Goal: Task Accomplishment & Management: Complete application form

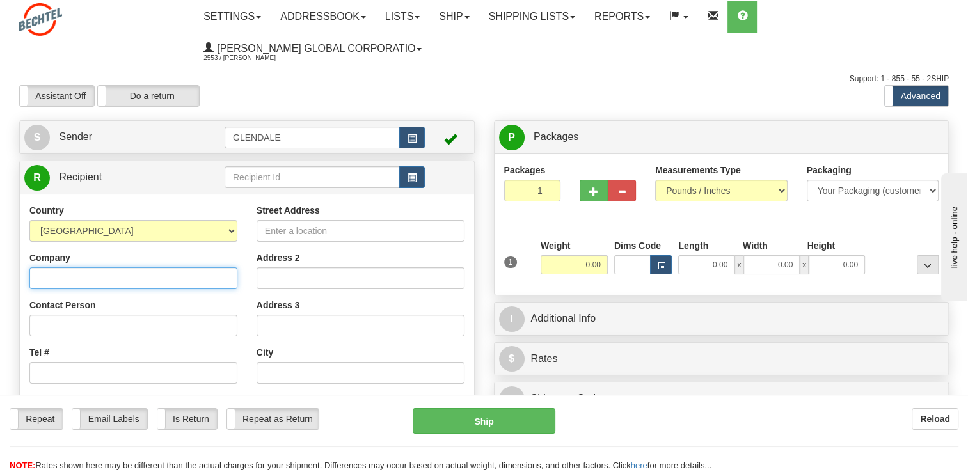
click at [74, 279] on input "Company" at bounding box center [133, 278] width 208 height 22
type input "s"
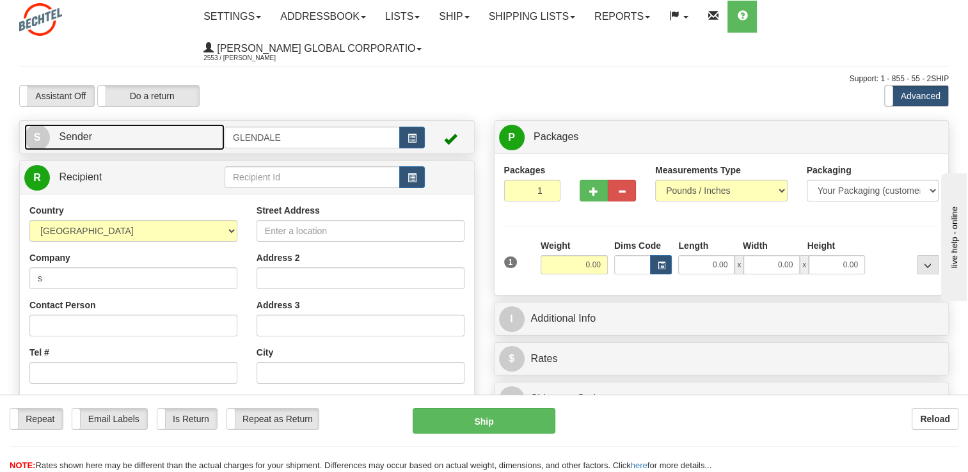
click at [194, 141] on link "S Sender" at bounding box center [124, 137] width 200 height 26
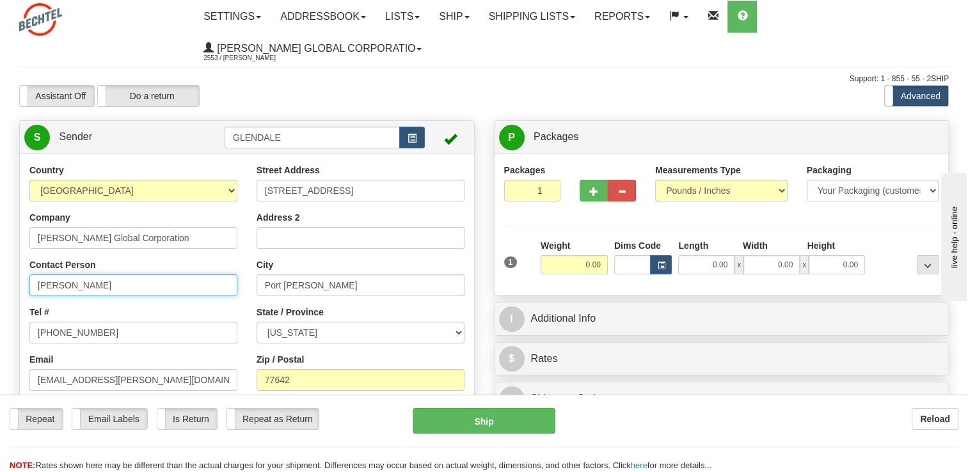
drag, startPoint x: 77, startPoint y: 286, endPoint x: -3, endPoint y: 280, distance: 79.6
click at [0, 280] on html "Training Course Close Toggle navigation Settings Shipping Preferences New Sende…" at bounding box center [484, 236] width 968 height 472
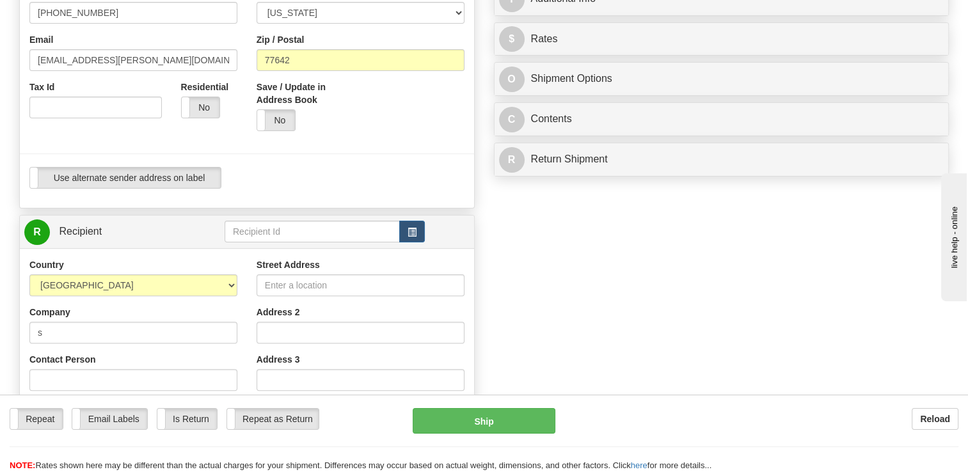
scroll to position [448, 0]
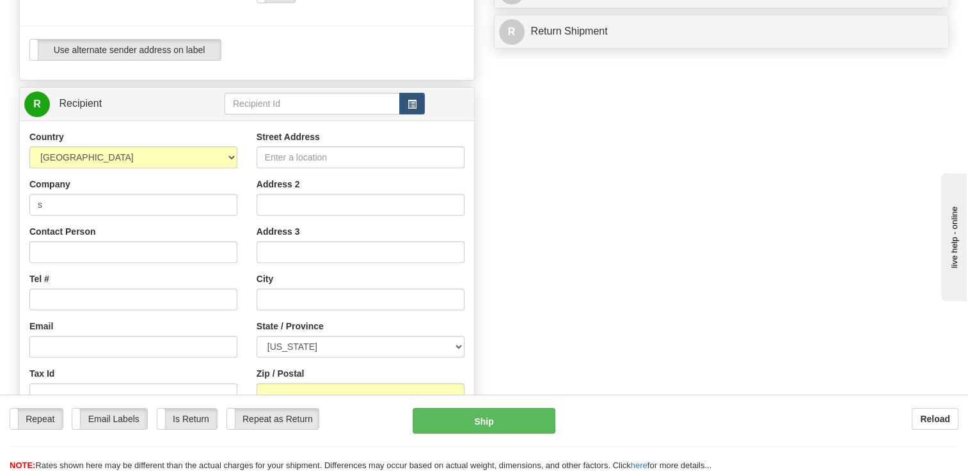
type input "[PERSON_NAME]"
click at [307, 158] on input "Street Address" at bounding box center [360, 157] width 208 height 22
type input "[STREET_ADDRESS]"
select select "IN"
type input "SEB ([US_STATE])"
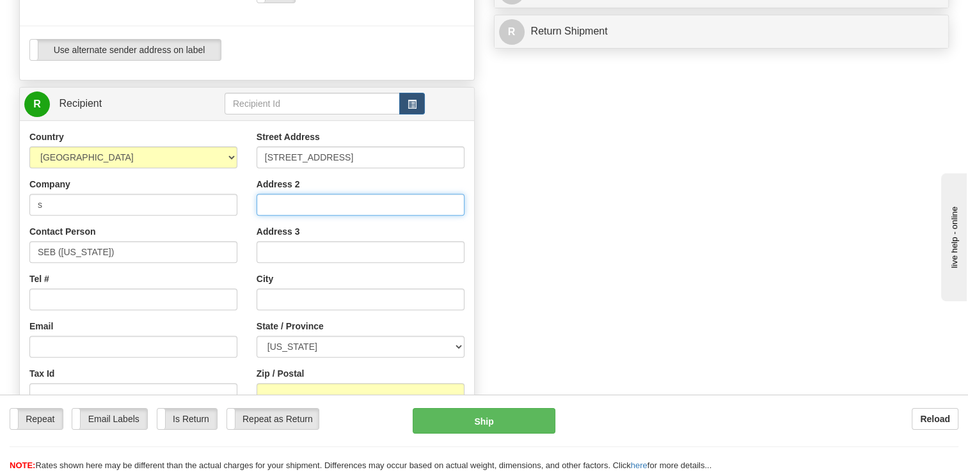
type input "[GEOGRAPHIC_DATA]"
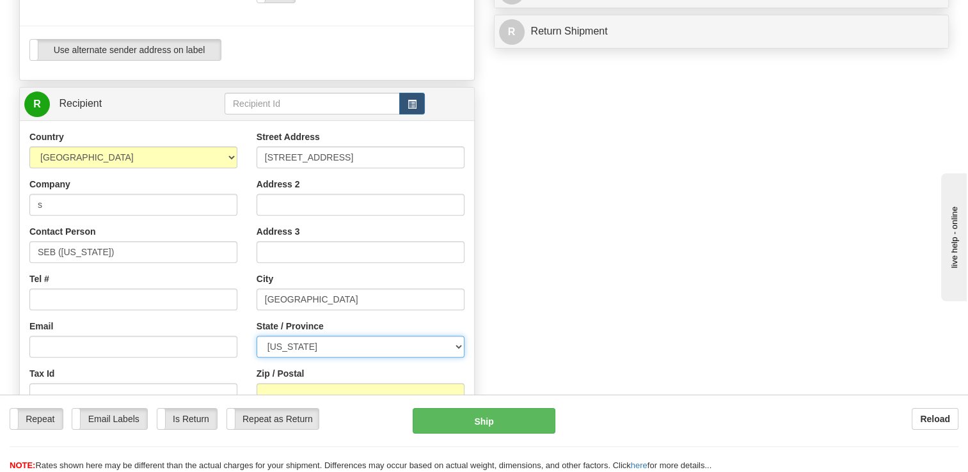
select select "IN"
type input "47150"
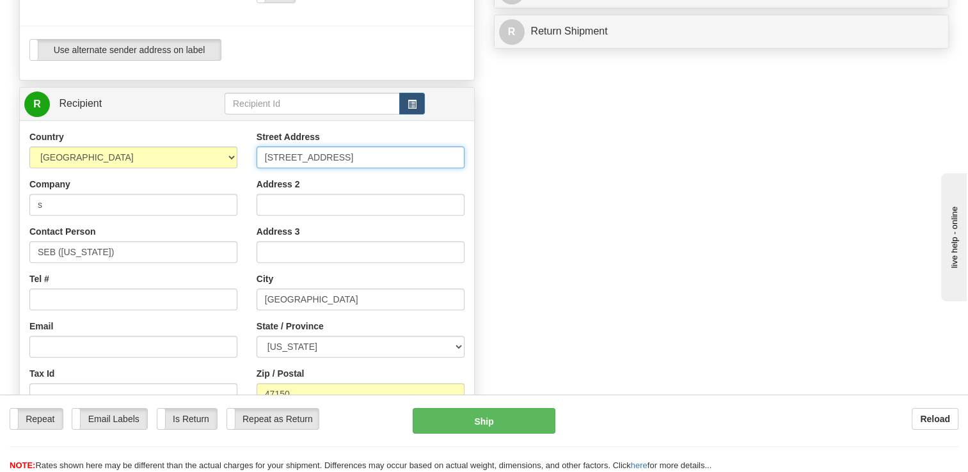
type input "[STREET_ADDRESS]"
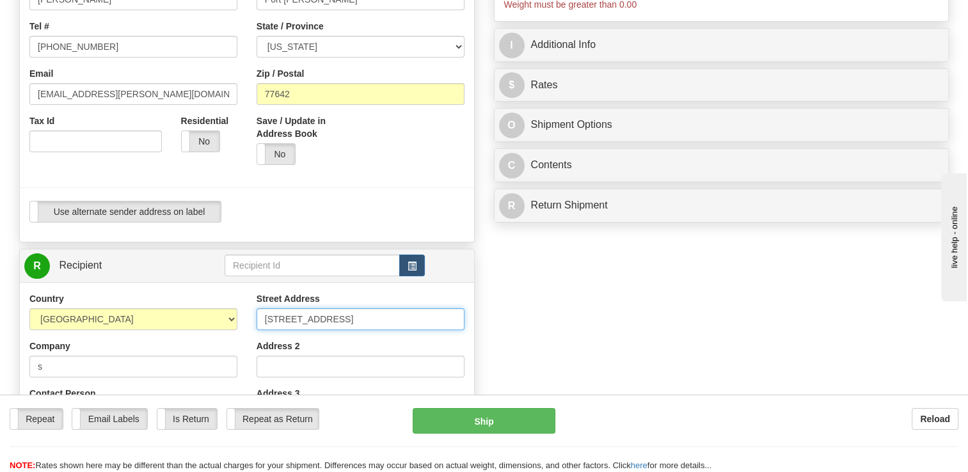
scroll to position [256, 0]
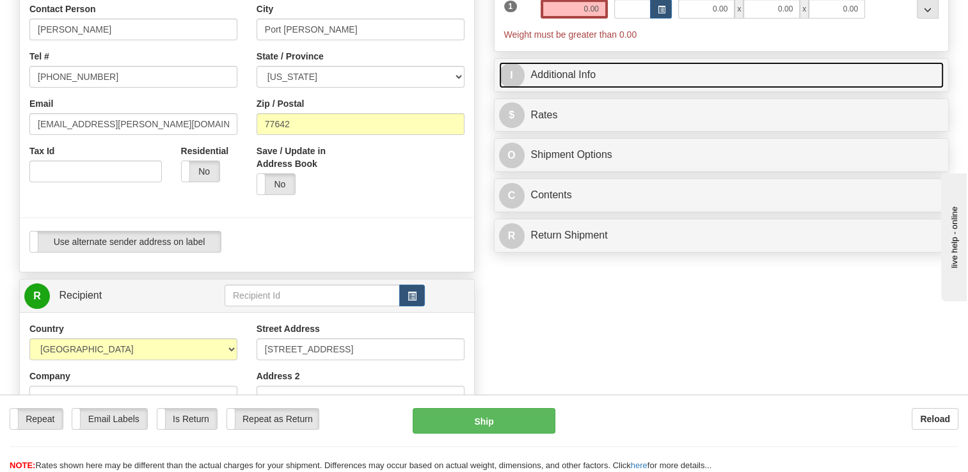
click at [595, 84] on link "I Additional Info" at bounding box center [721, 75] width 445 height 26
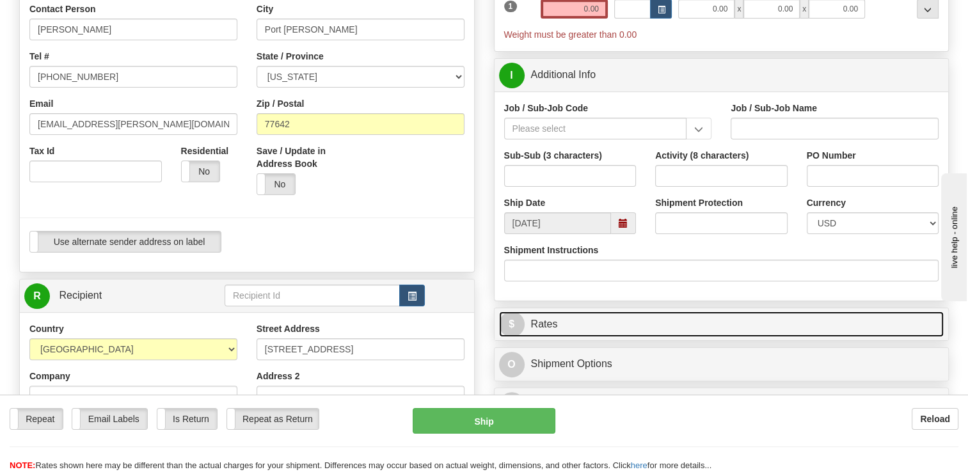
click at [588, 327] on link "$ Rates" at bounding box center [721, 324] width 445 height 26
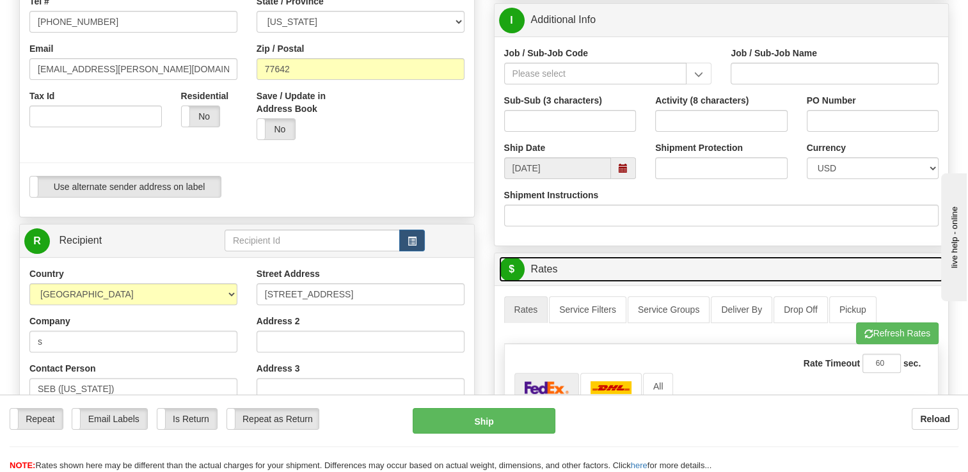
scroll to position [448, 0]
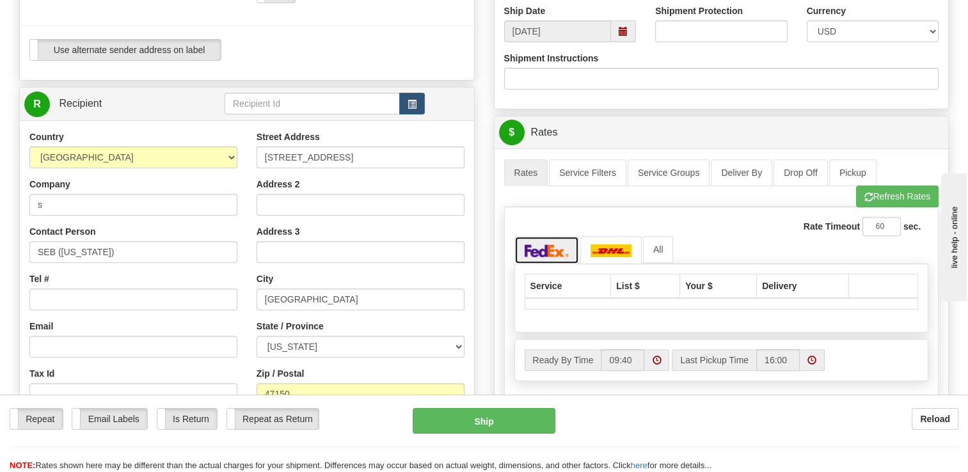
click at [538, 251] on img at bounding box center [546, 250] width 45 height 13
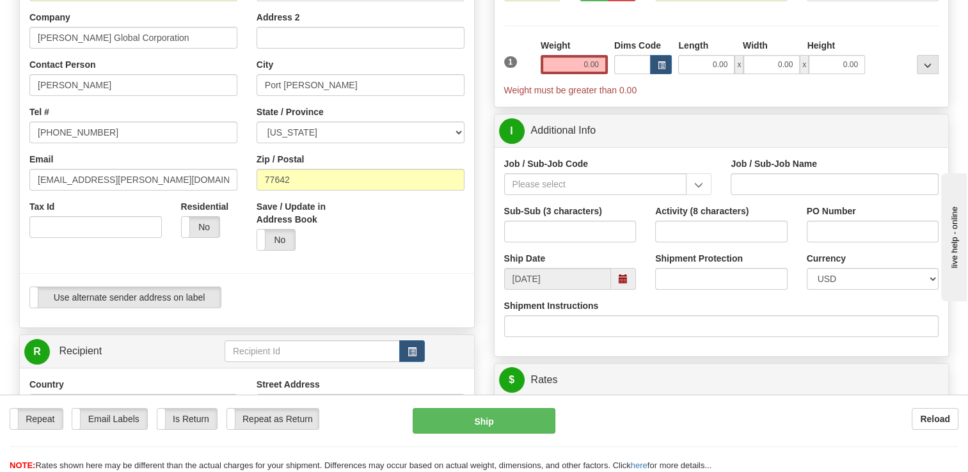
scroll to position [192, 0]
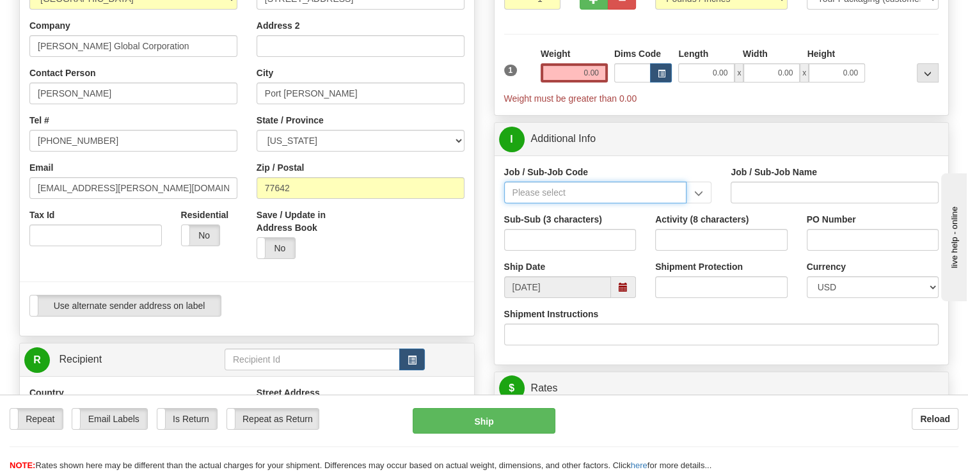
click at [553, 191] on input "Job / Sub-Job Code" at bounding box center [595, 193] width 183 height 22
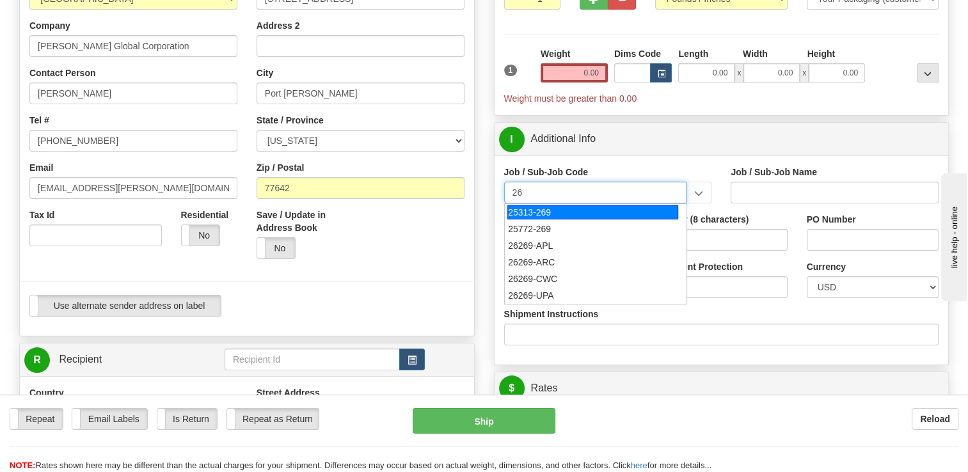
type input "2"
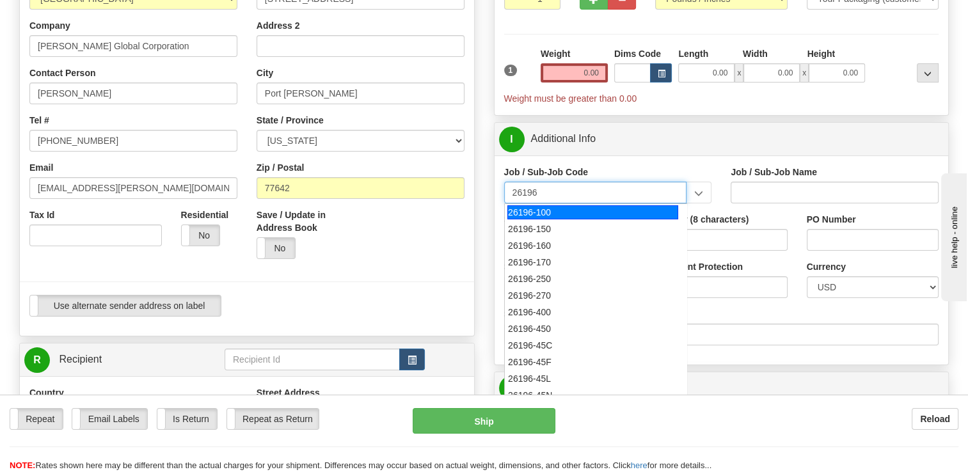
click at [547, 218] on div "26196-100" at bounding box center [592, 212] width 171 height 14
type input "26196-100"
type input "PORT [PERSON_NAME] LNG - HOUSTON NON LABOR"
type input "26196-100"
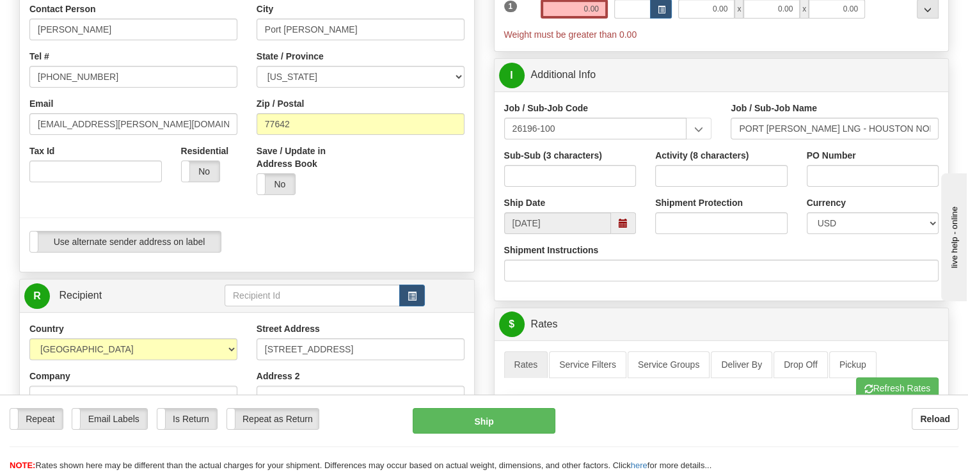
scroll to position [128, 0]
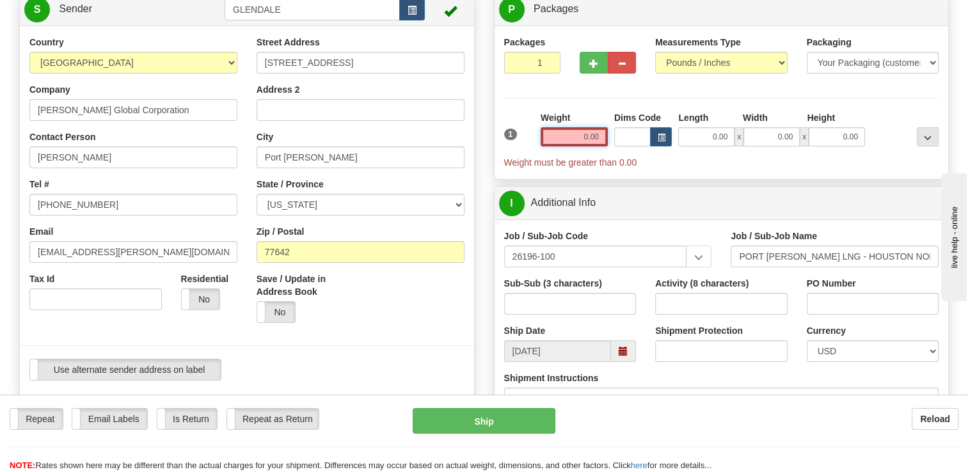
drag, startPoint x: 578, startPoint y: 134, endPoint x: 627, endPoint y: 136, distance: 48.7
click at [627, 136] on div "1 Weight 0.00 Dims Code 0.00" at bounding box center [721, 140] width 441 height 58
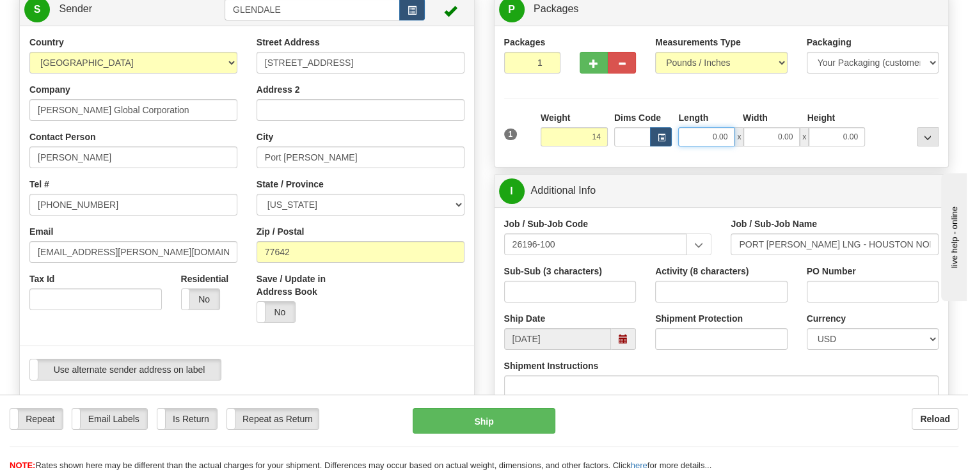
type input "14.00"
click at [715, 139] on input "0.00" at bounding box center [706, 136] width 56 height 19
type input "12.00"
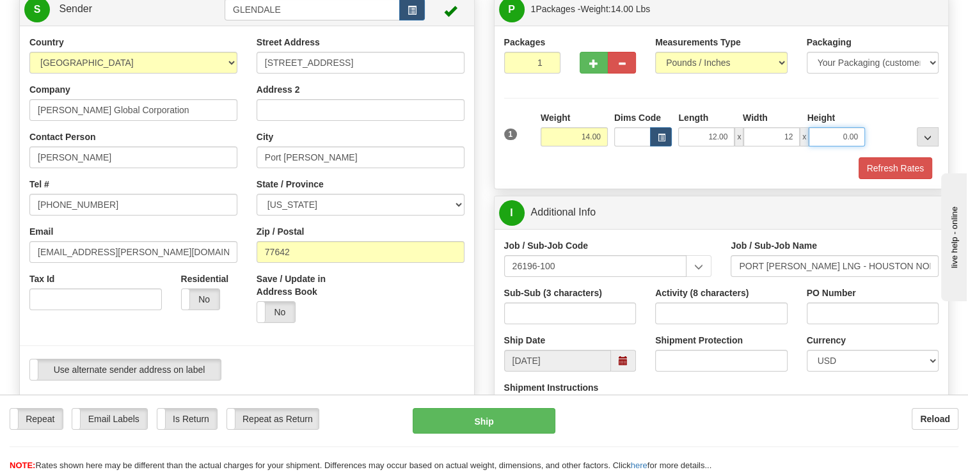
type input "12.00"
click at [900, 173] on button "Refresh Rates" at bounding box center [895, 168] width 74 height 22
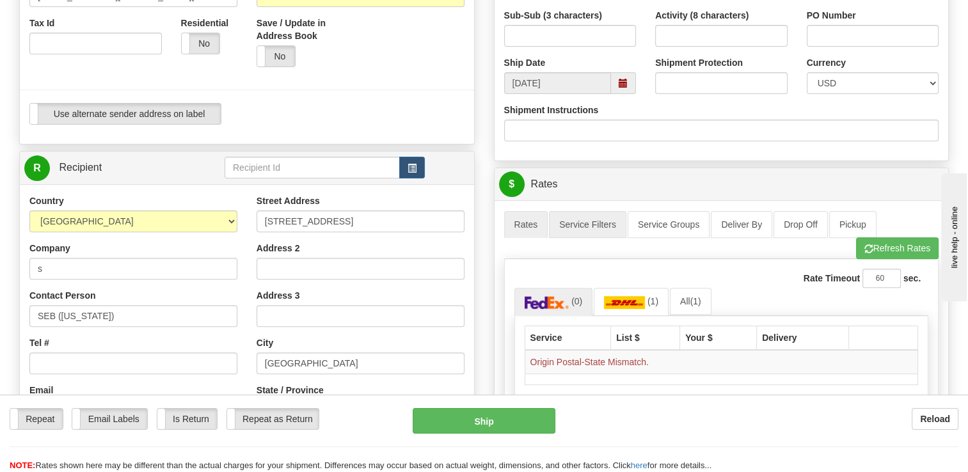
scroll to position [448, 0]
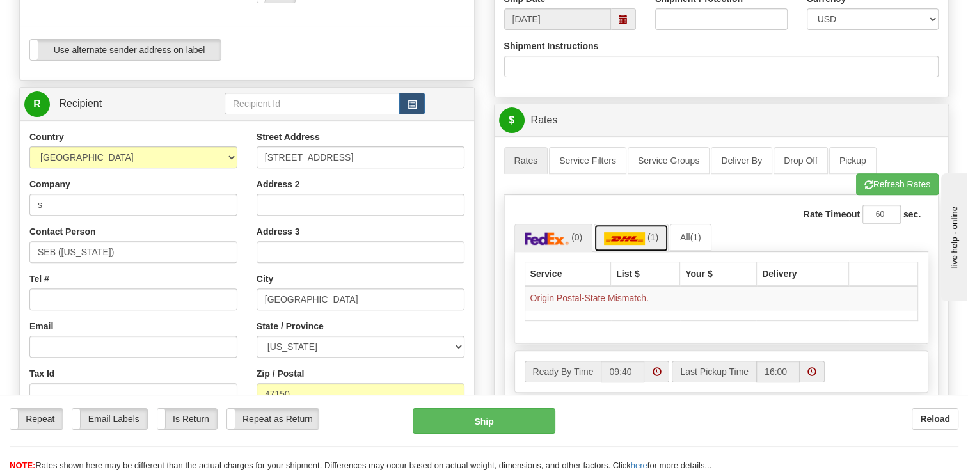
click at [632, 237] on img at bounding box center [624, 238] width 41 height 13
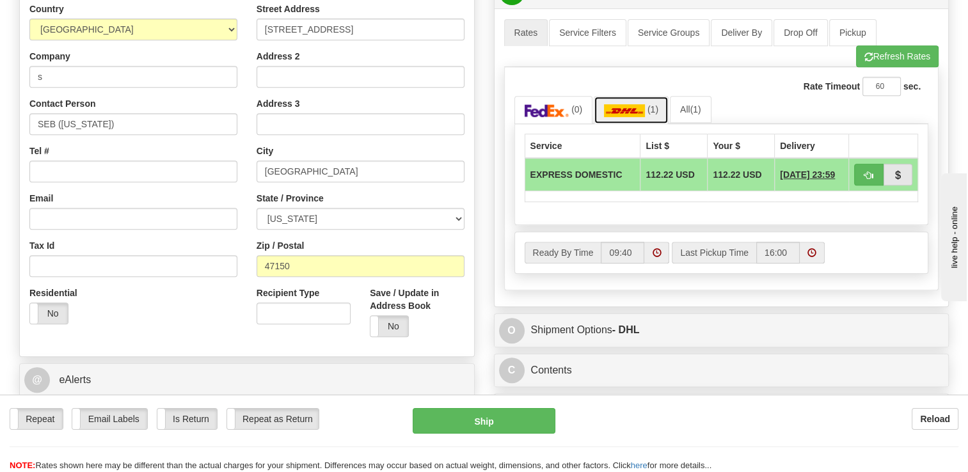
scroll to position [512, 0]
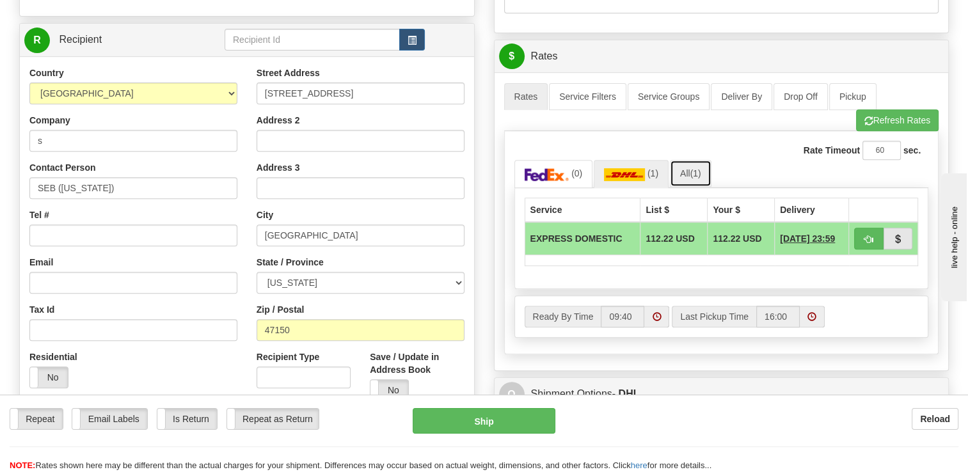
click at [694, 173] on span "(1)" at bounding box center [694, 173] width 11 height 10
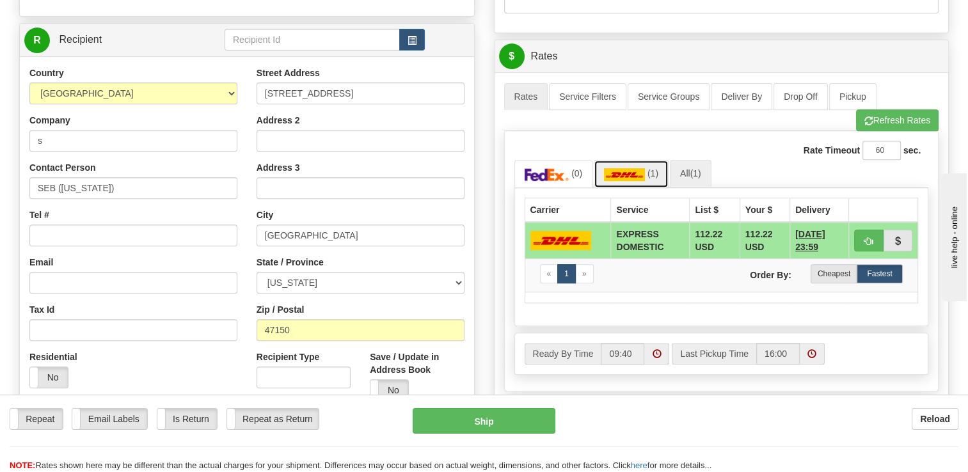
click at [642, 173] on img at bounding box center [624, 174] width 41 height 13
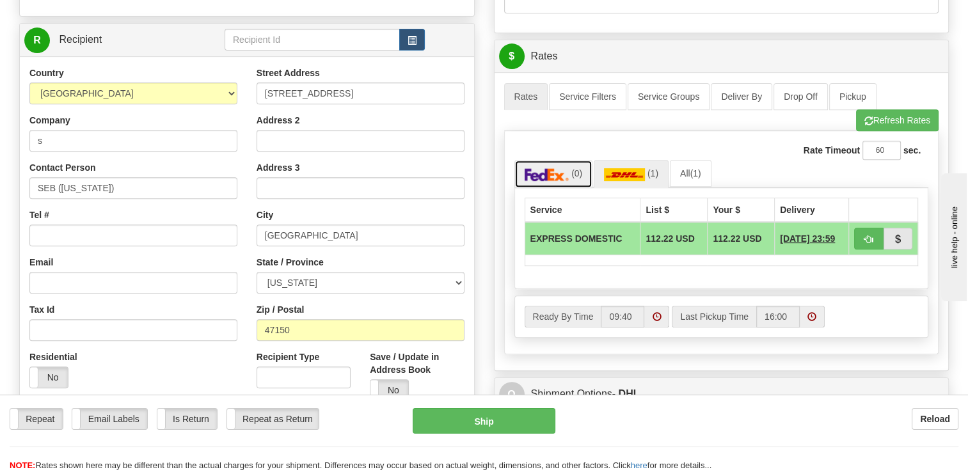
click at [576, 173] on span "(0)" at bounding box center [576, 173] width 11 height 10
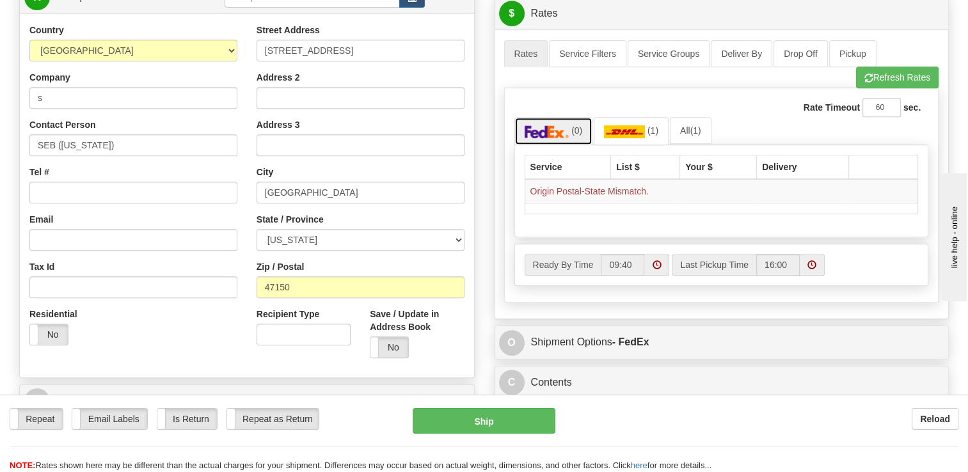
scroll to position [639, 0]
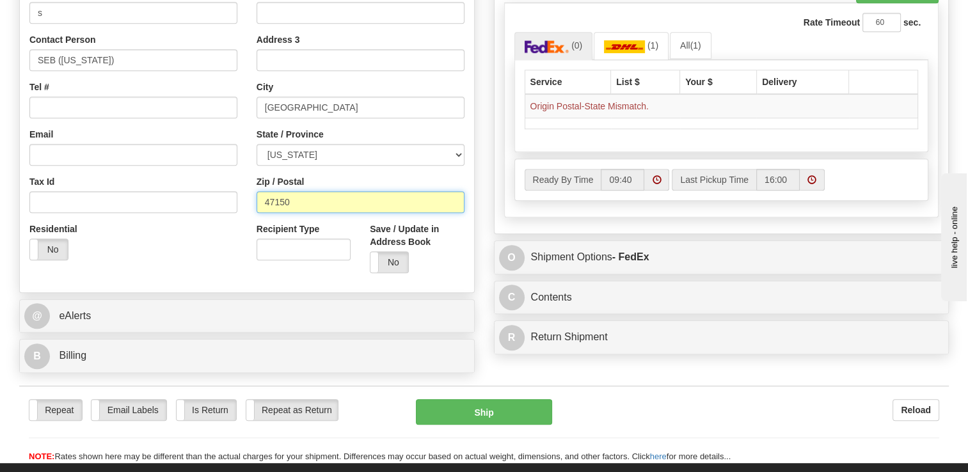
click at [334, 196] on input "47150" at bounding box center [360, 202] width 208 height 22
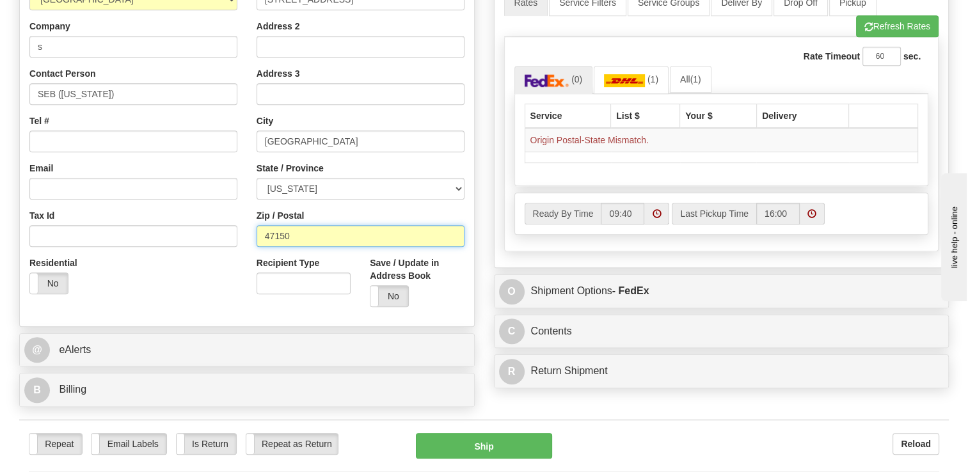
scroll to position [576, 0]
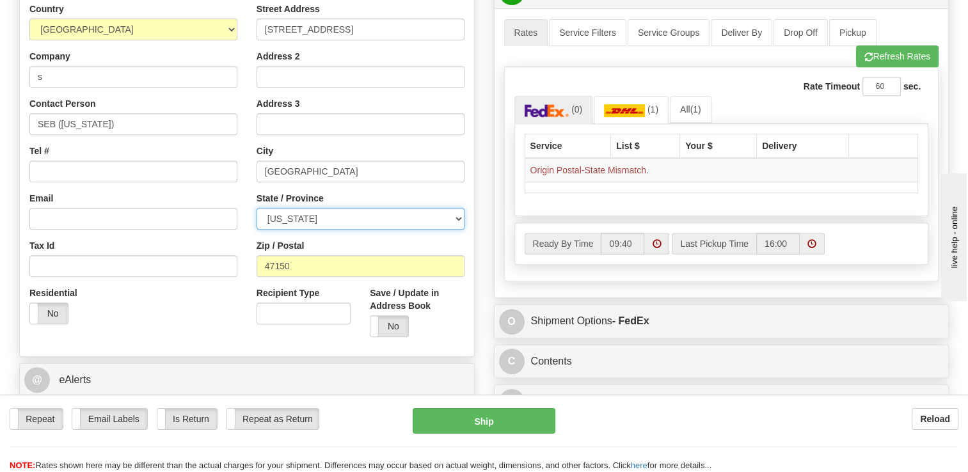
click at [258, 218] on select "[US_STATE] [US_STATE] [US_STATE] [US_STATE] Armed Forces America Armed Forces E…" at bounding box center [360, 219] width 208 height 22
click at [256, 208] on select "[US_STATE] [US_STATE] [US_STATE] [US_STATE] Armed Forces America Armed Forces E…" at bounding box center [360, 219] width 208 height 22
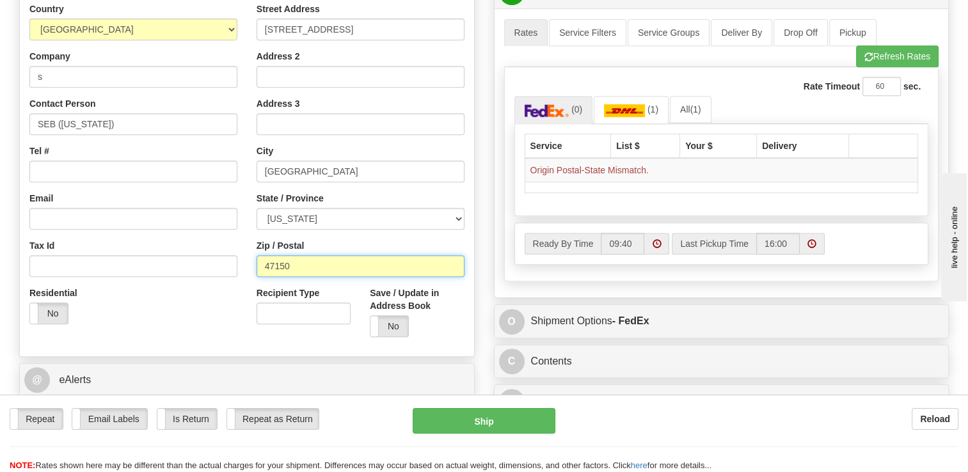
click at [303, 260] on input "47150" at bounding box center [360, 266] width 208 height 22
click at [249, 223] on div "Street Address [STREET_ADDRESS] Address 2 Address 3 City [GEOGRAPHIC_DATA] Stat…" at bounding box center [360, 175] width 227 height 344
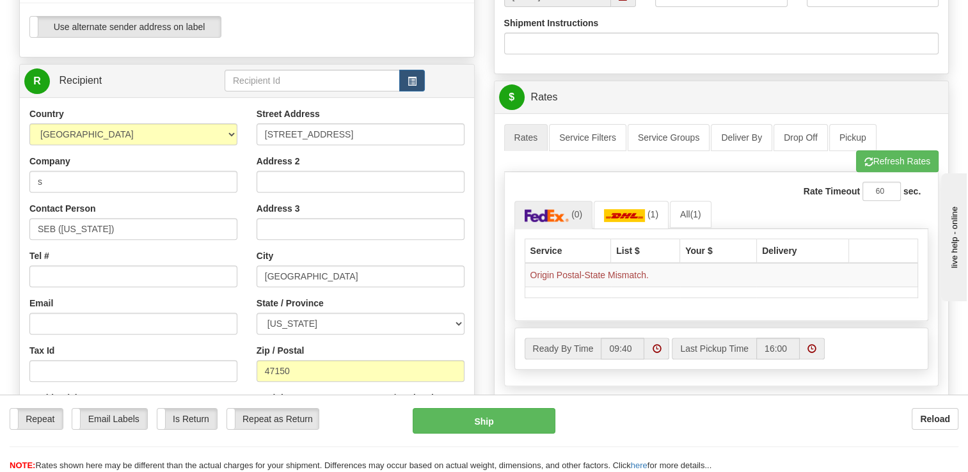
scroll to position [448, 0]
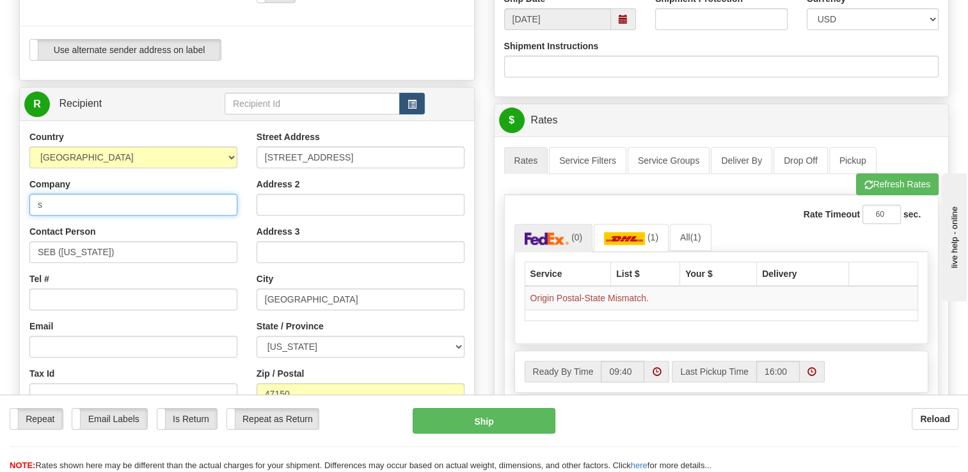
drag, startPoint x: 96, startPoint y: 201, endPoint x: 13, endPoint y: 198, distance: 83.2
click at [13, 198] on div "Create a label for the return Create Pickup Without Label S Sender [GEOGRAPHIC_…" at bounding box center [247, 122] width 475 height 898
type input "Sonim Repair Center"
click at [130, 205] on input "Sonim Repair Center" at bounding box center [133, 205] width 208 height 22
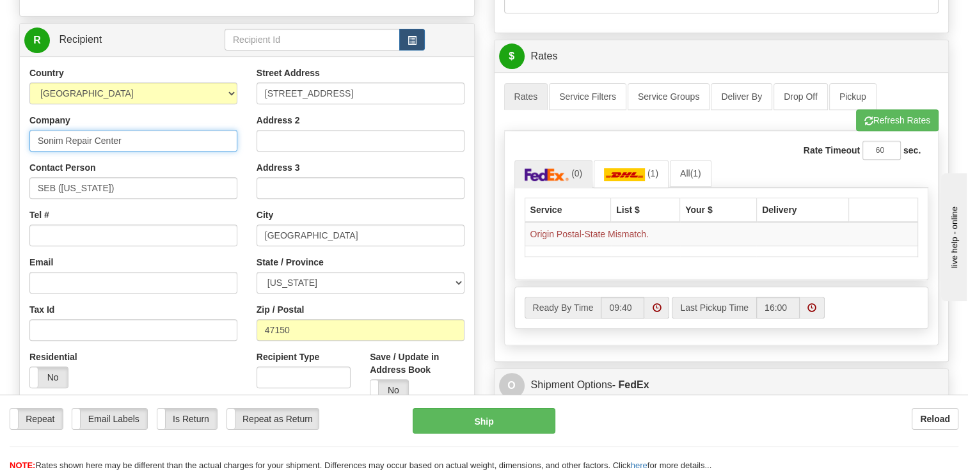
scroll to position [512, 0]
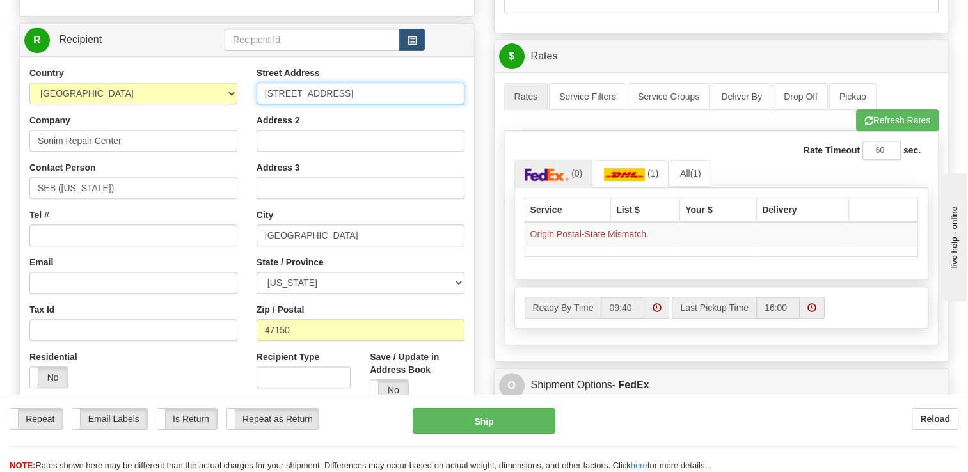
drag, startPoint x: 376, startPoint y: 90, endPoint x: 0, endPoint y: 81, distance: 376.1
type input "[STREET_ADDRESS]"
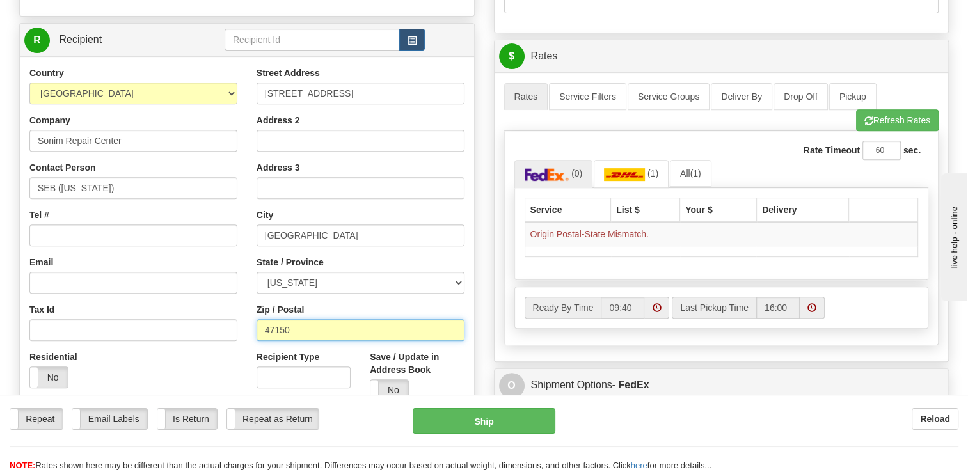
click at [322, 337] on input "47150" at bounding box center [360, 330] width 208 height 22
drag, startPoint x: 303, startPoint y: 329, endPoint x: 233, endPoint y: 325, distance: 69.8
click at [235, 326] on div "Country [GEOGRAPHIC_DATA] [GEOGRAPHIC_DATA] [GEOGRAPHIC_DATA] [GEOGRAPHIC_DATA]…" at bounding box center [247, 239] width 454 height 344
click at [246, 327] on div "Country [GEOGRAPHIC_DATA] [GEOGRAPHIC_DATA] [GEOGRAPHIC_DATA] [GEOGRAPHIC_DATA]…" at bounding box center [133, 232] width 227 height 331
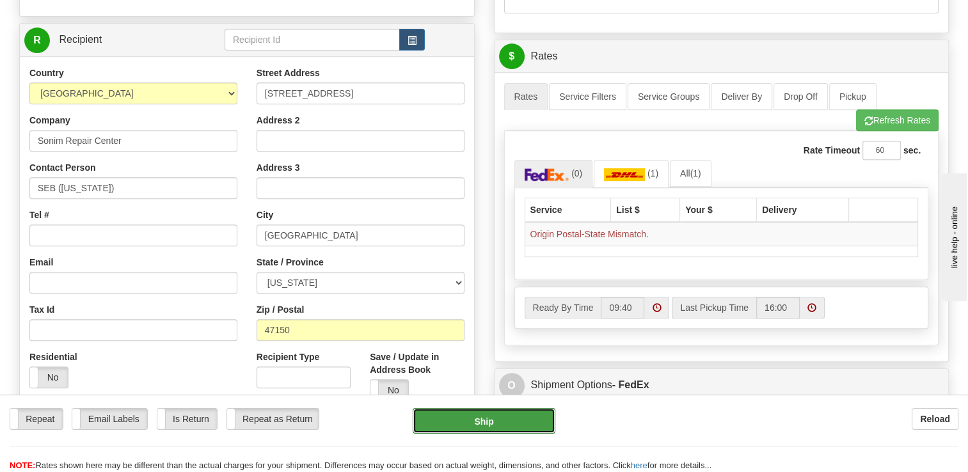
click at [490, 420] on button "Ship" at bounding box center [483, 421] width 142 height 26
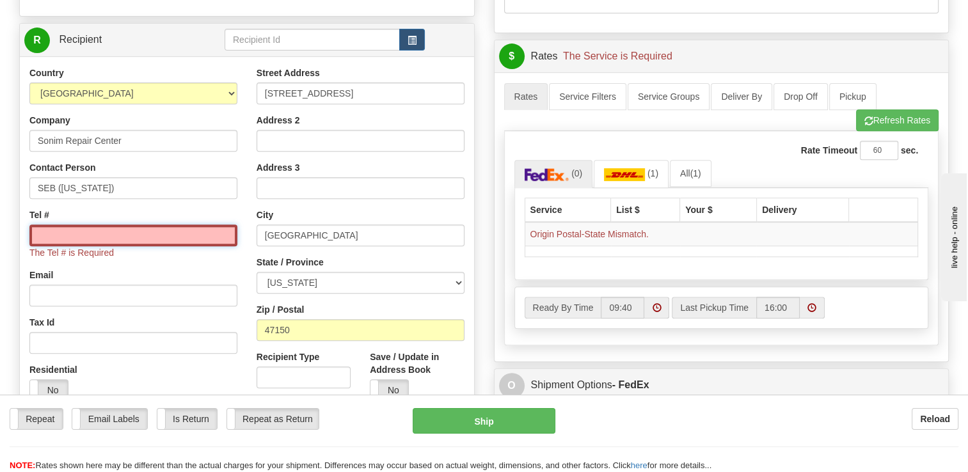
click at [164, 233] on input "Tel #" at bounding box center [133, 235] width 208 height 22
type input "[PHONE_NUMBER]"
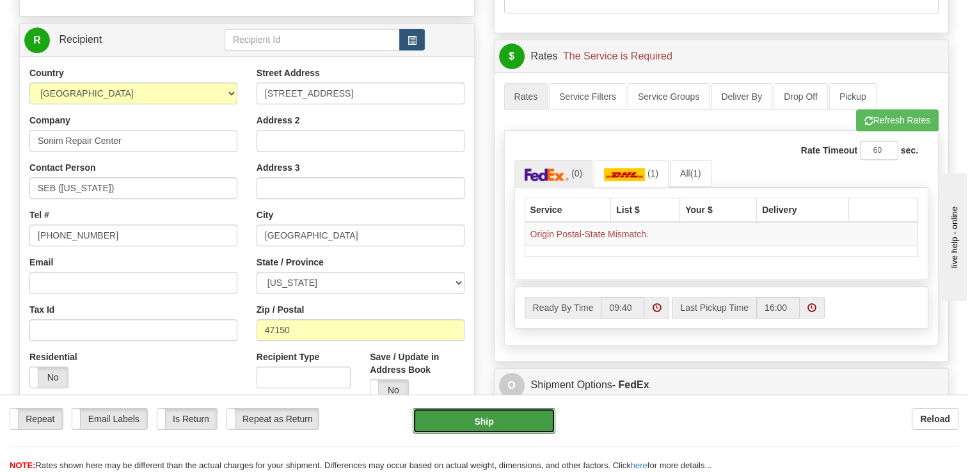
click at [455, 421] on button "Ship" at bounding box center [483, 421] width 142 height 26
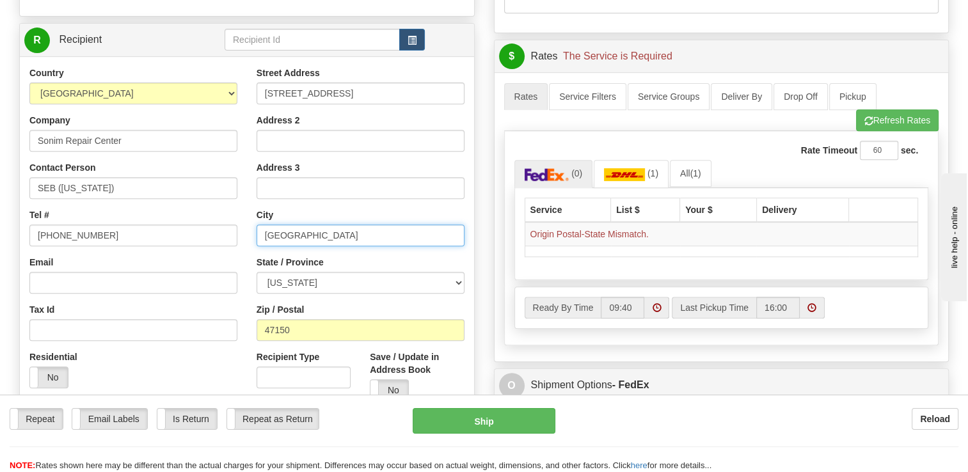
click at [396, 234] on input "[GEOGRAPHIC_DATA]" at bounding box center [360, 235] width 208 height 22
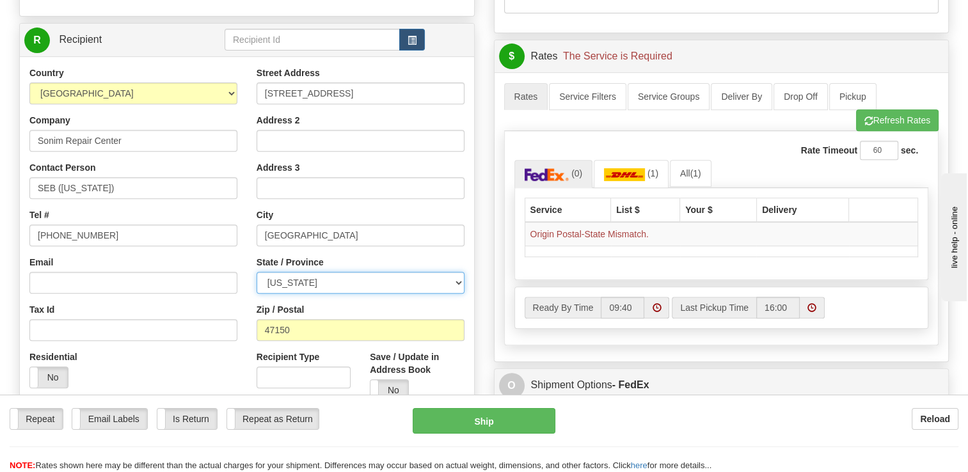
click at [276, 272] on select "[US_STATE] [US_STATE] [US_STATE] [US_STATE] Armed Forces America Armed Forces E…" at bounding box center [360, 283] width 208 height 22
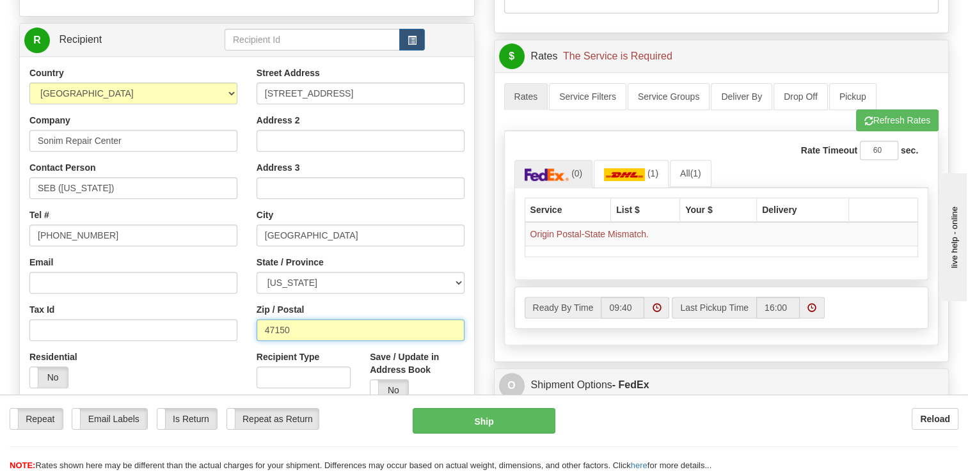
click at [297, 340] on input "47150" at bounding box center [360, 330] width 208 height 22
drag, startPoint x: 305, startPoint y: 333, endPoint x: 229, endPoint y: 328, distance: 76.3
click at [230, 329] on div "Country [GEOGRAPHIC_DATA] [GEOGRAPHIC_DATA] [GEOGRAPHIC_DATA] [GEOGRAPHIC_DATA]…" at bounding box center [247, 239] width 454 height 344
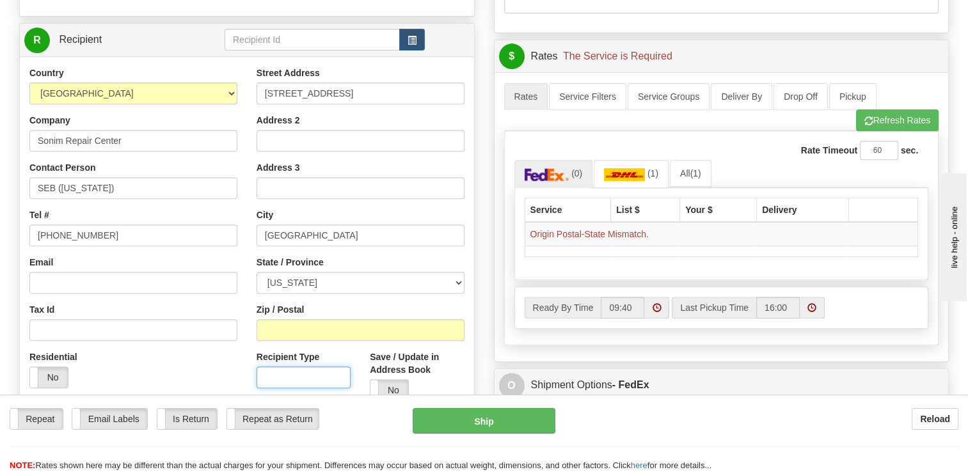
click at [307, 367] on input "Recipient Type" at bounding box center [303, 377] width 94 height 22
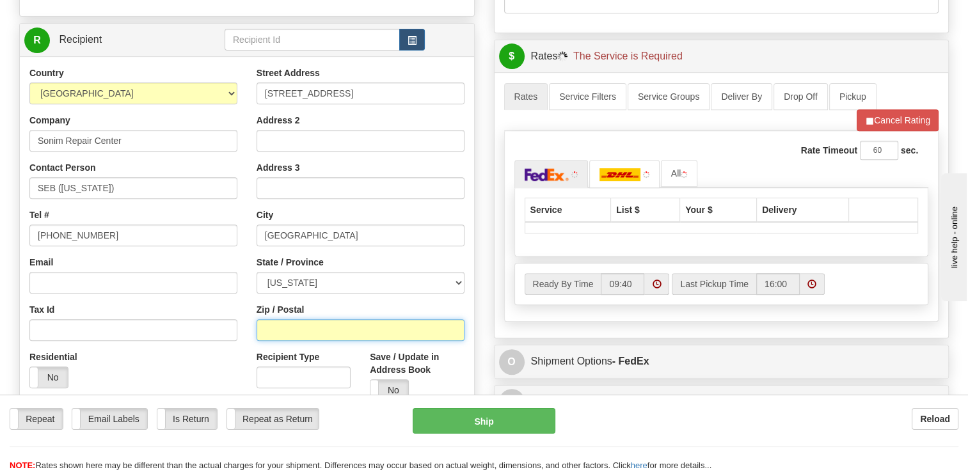
click at [299, 322] on input "Zip / Postal" at bounding box center [360, 330] width 208 height 22
paste input "47150"
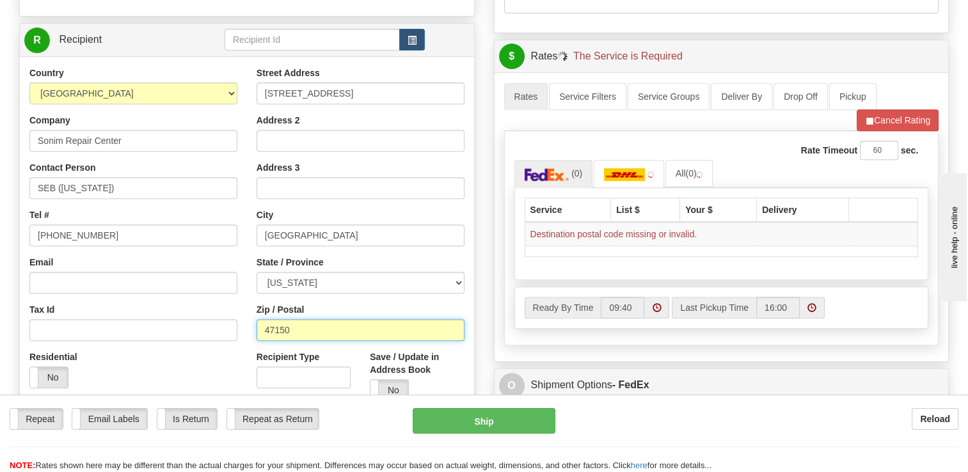
type input "47150"
click at [243, 279] on div "Country [GEOGRAPHIC_DATA] [GEOGRAPHIC_DATA] [GEOGRAPHIC_DATA] [GEOGRAPHIC_DATA]…" at bounding box center [133, 232] width 227 height 331
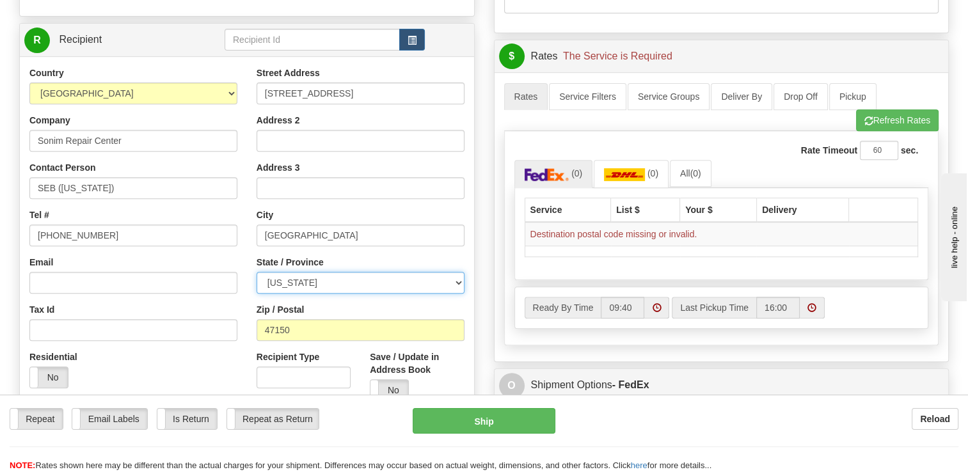
click at [319, 281] on select "[US_STATE] [US_STATE] [US_STATE] [US_STATE] Armed Forces America Armed Forces E…" at bounding box center [360, 283] width 208 height 22
click at [256, 272] on select "[US_STATE] [US_STATE] [US_STATE] [US_STATE] Armed Forces America Armed Forces E…" at bounding box center [360, 283] width 208 height 22
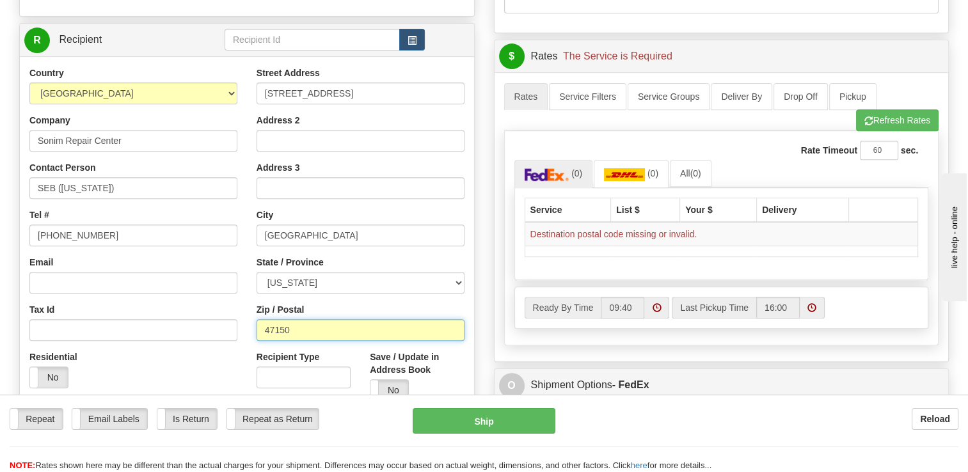
click at [292, 334] on input "47150" at bounding box center [360, 330] width 208 height 22
click at [297, 329] on input "47150" at bounding box center [360, 330] width 208 height 22
click button "Delete" at bounding box center [0, 0] width 0 height 0
